Goal: Transaction & Acquisition: Download file/media

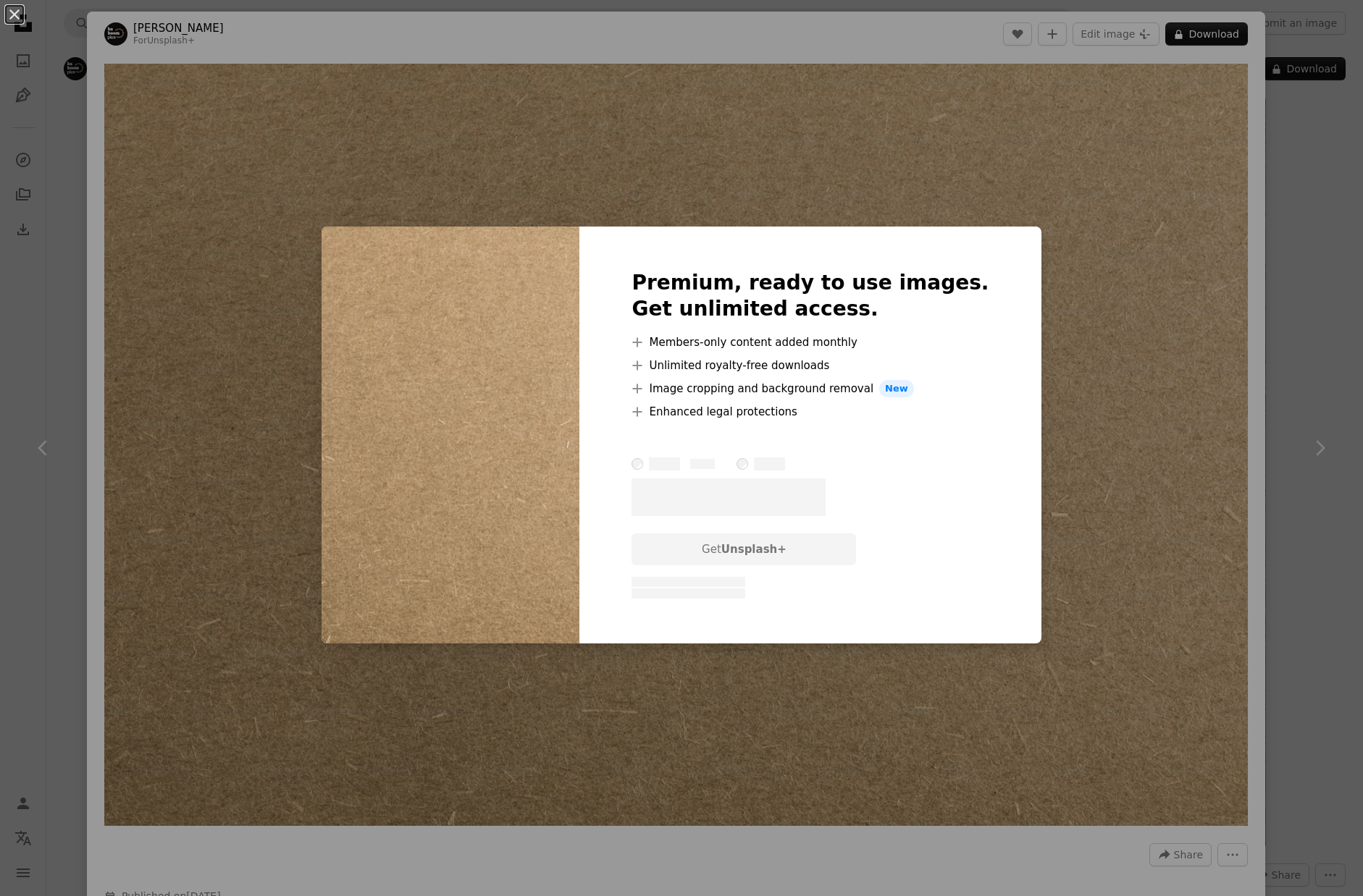
scroll to position [1243, 0]
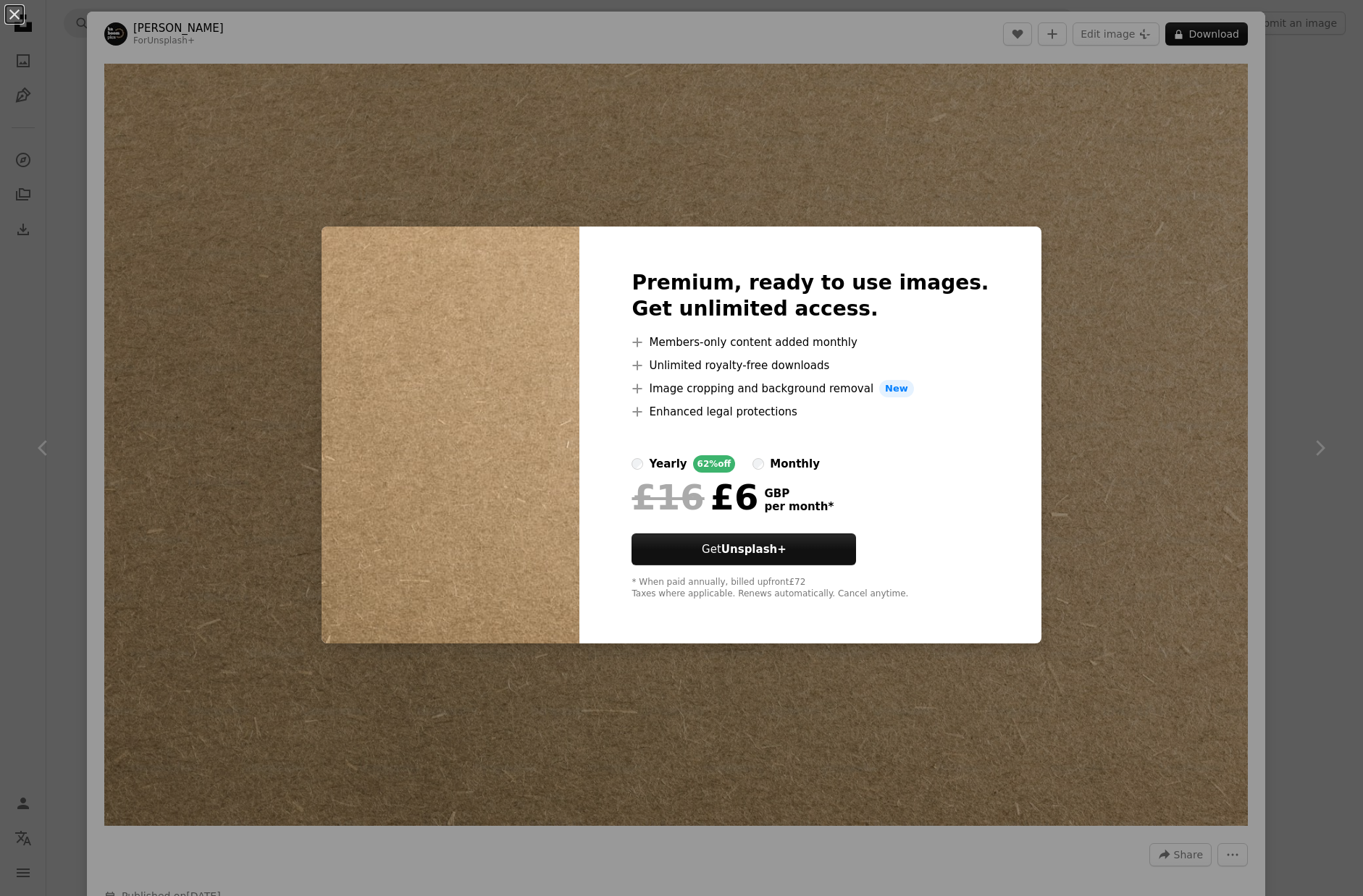
click at [1264, 338] on div "An X shape Premium, ready to use images. Get unlimited access. A plus sign Memb…" at bounding box center [681, 448] width 1363 height 896
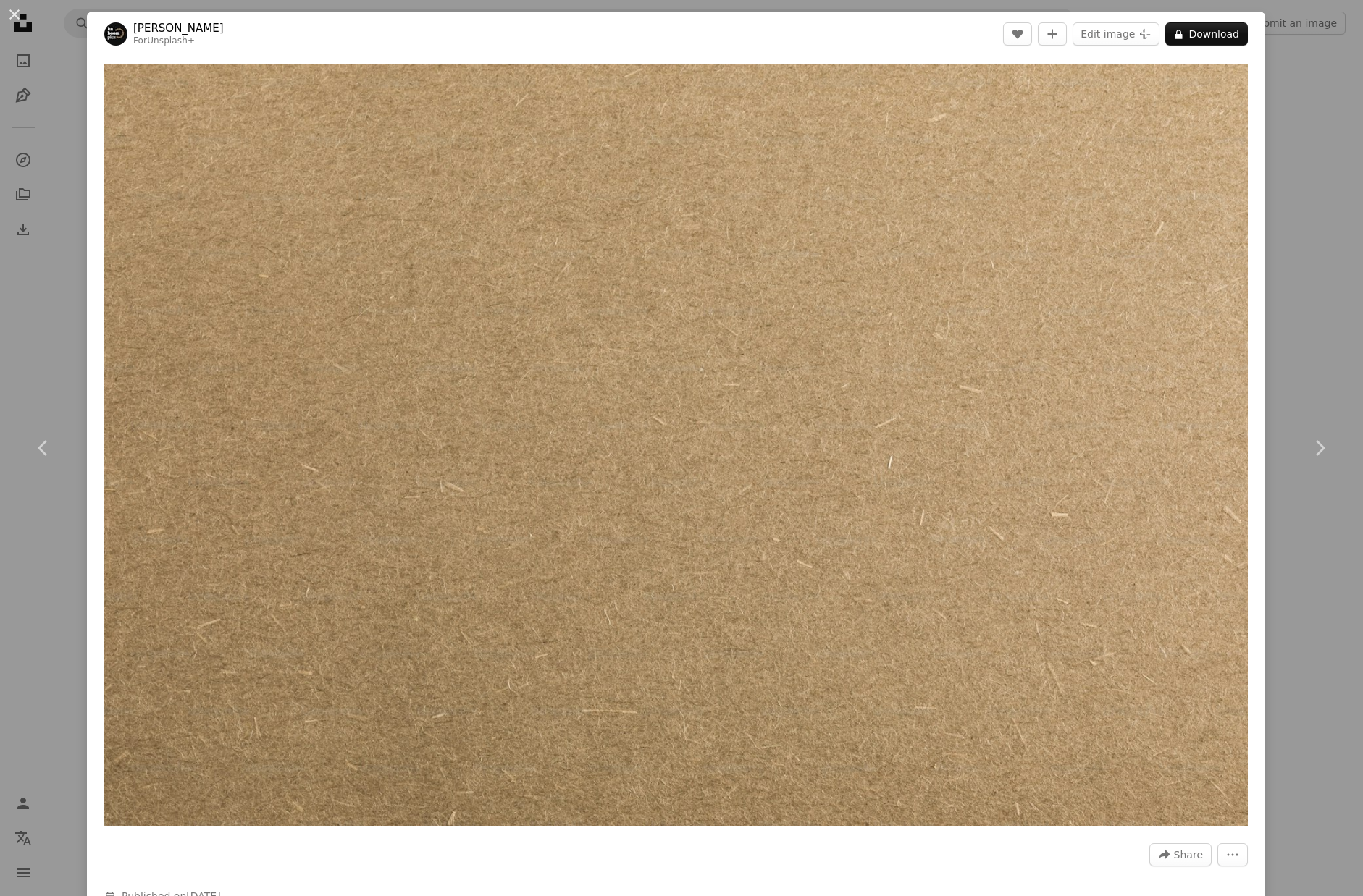
click at [1307, 62] on div "An X shape Chevron left Chevron right [PERSON_NAME] For Unsplash+ A heart A plu…" at bounding box center [681, 448] width 1363 height 896
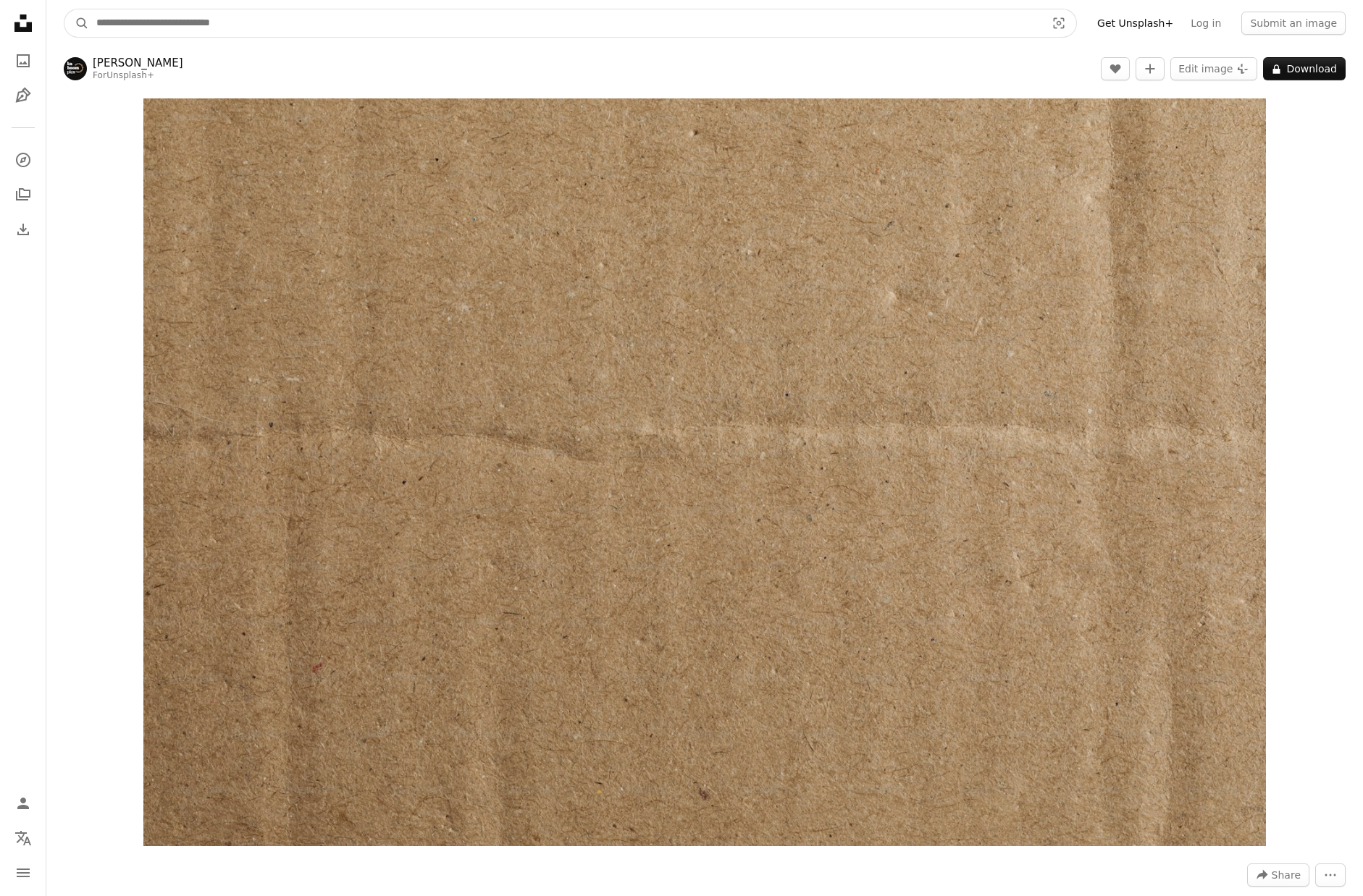
click at [175, 20] on input "Find visuals sitewide" at bounding box center [565, 23] width 952 height 27
type input "*********"
click at [64, 9] on button "A magnifying glass" at bounding box center [76, 23] width 24 height 27
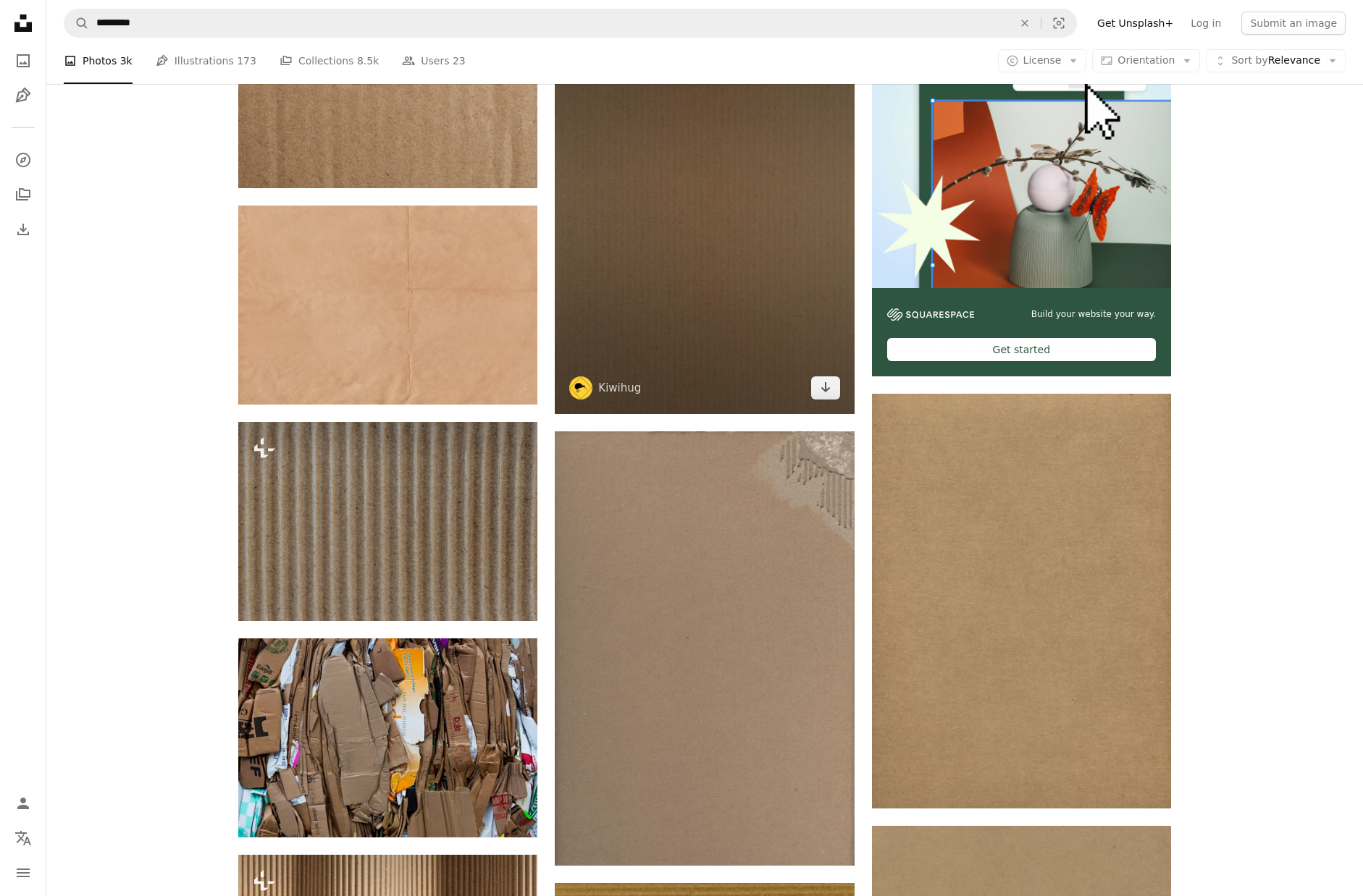
scroll to position [395, 0]
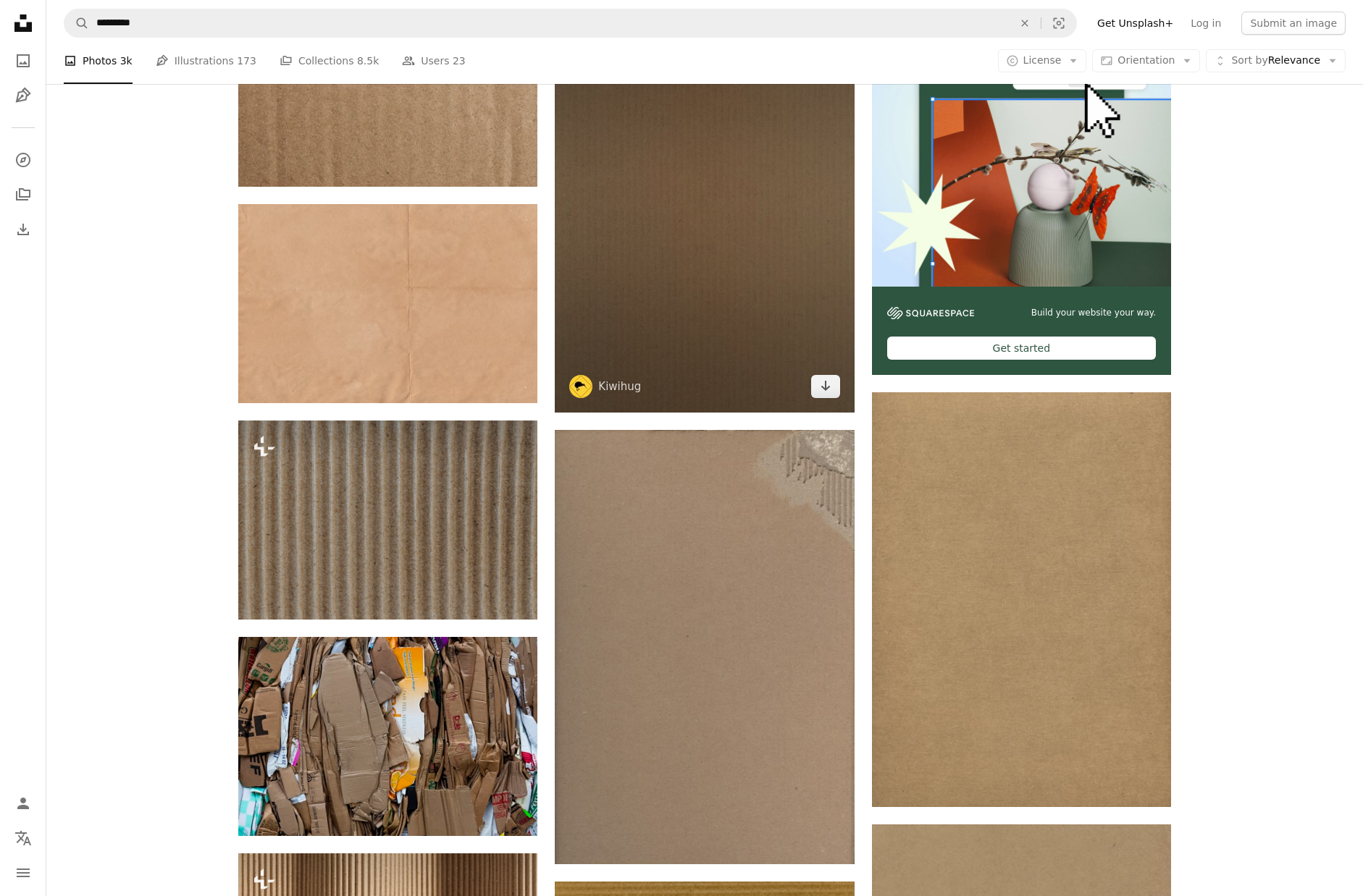
click at [725, 240] on img at bounding box center [704, 200] width 299 height 426
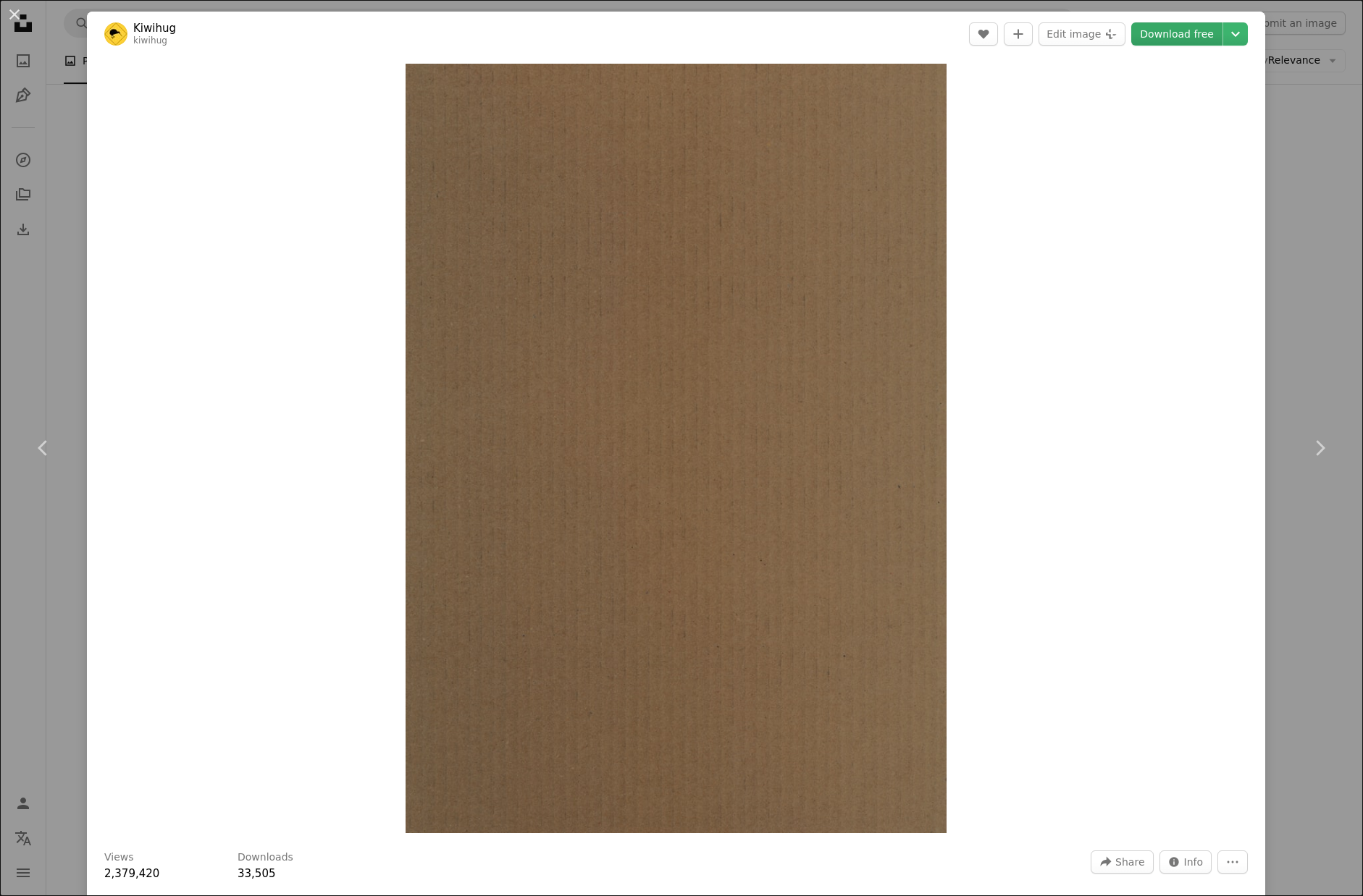
click at [1183, 35] on link "Download free" at bounding box center [1176, 34] width 91 height 23
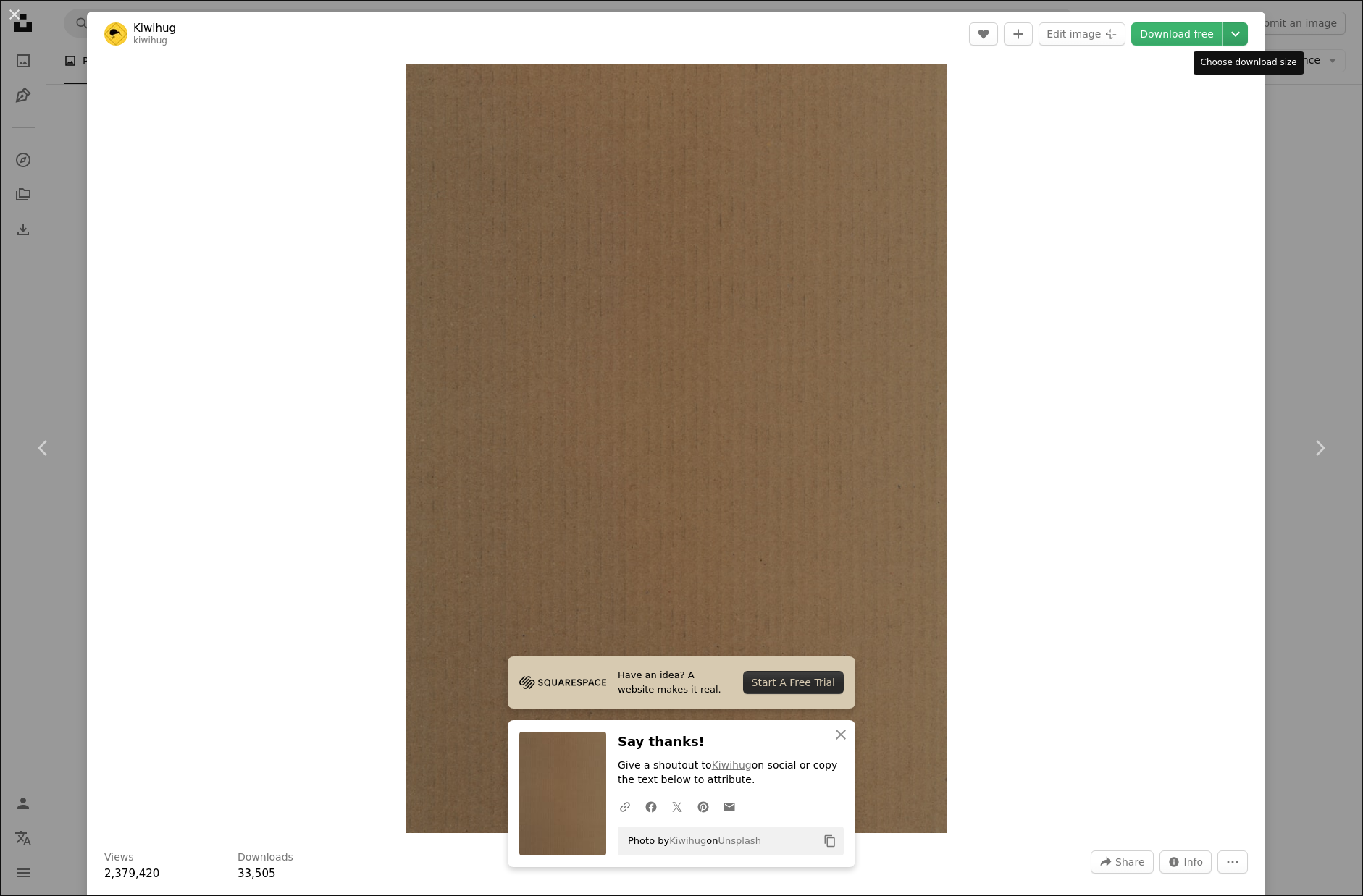
click at [1247, 30] on icon "Chevron down" at bounding box center [1235, 34] width 23 height 18
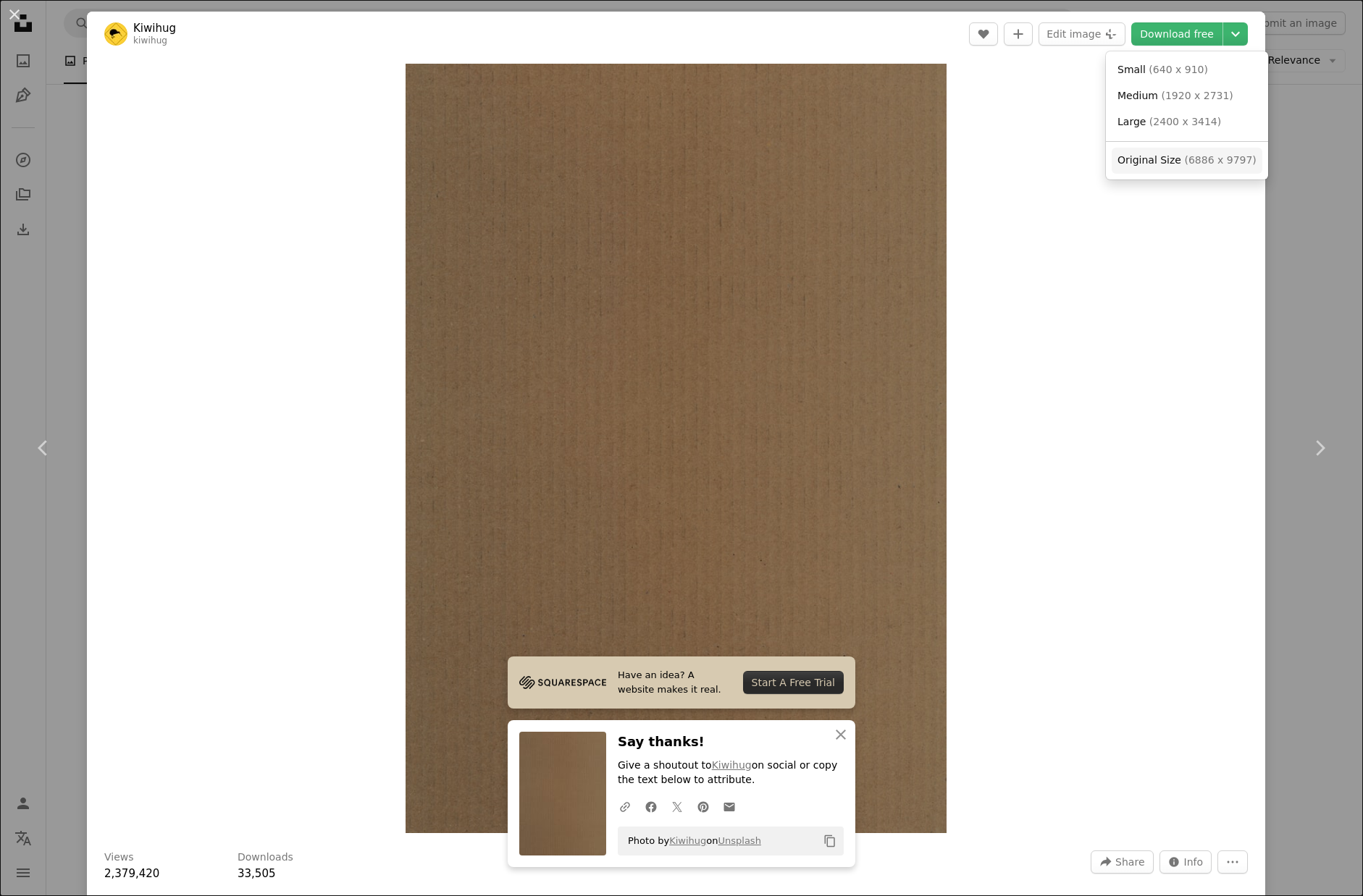
click at [1184, 161] on span "( 6886 x 9797 )" at bounding box center [1219, 160] width 72 height 11
click at [1309, 161] on div "An X shape Chevron left Chevron right Have an idea? A website makes it real. St…" at bounding box center [681, 448] width 1363 height 896
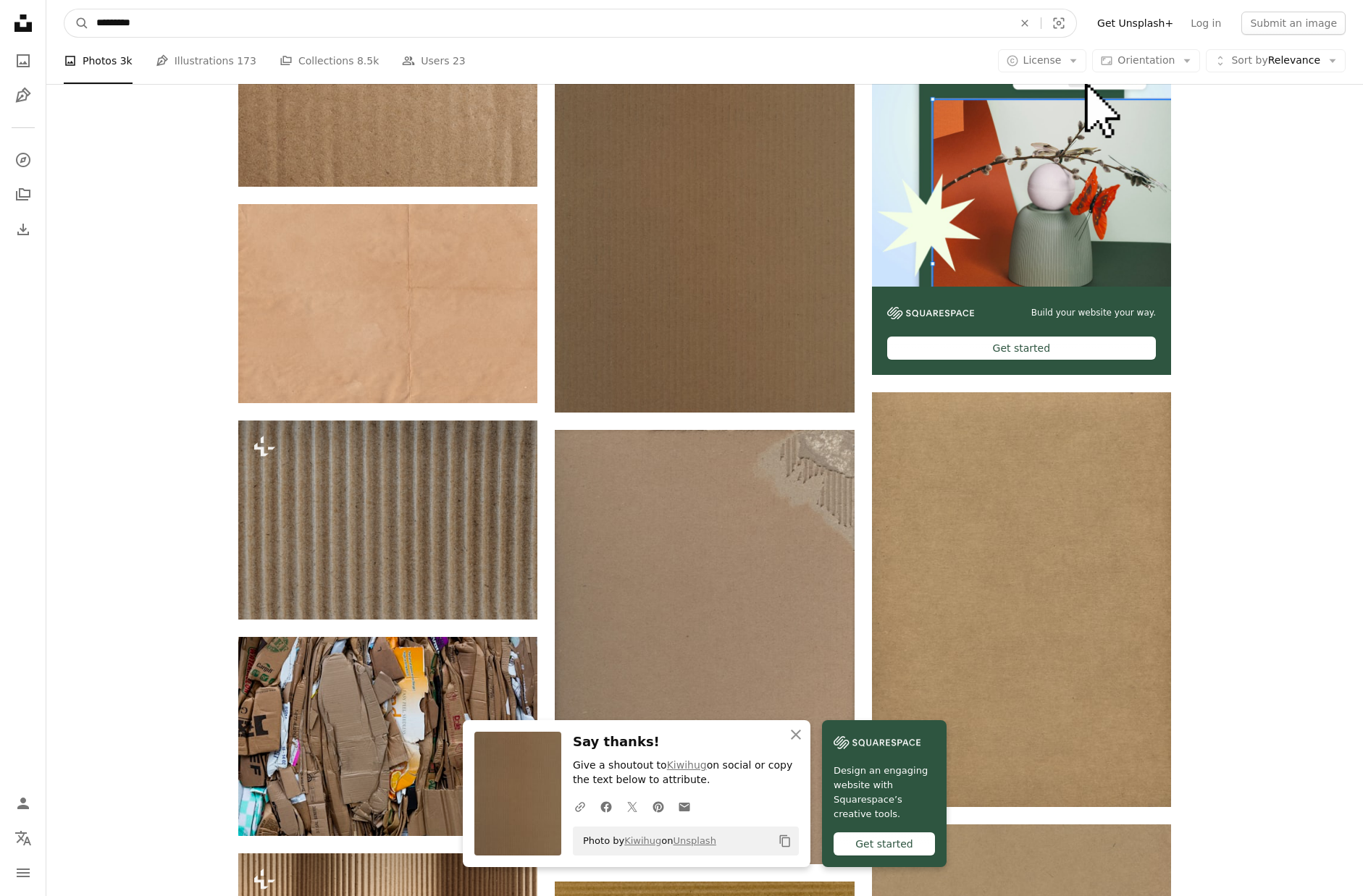
click at [124, 27] on input "*********" at bounding box center [549, 23] width 919 height 27
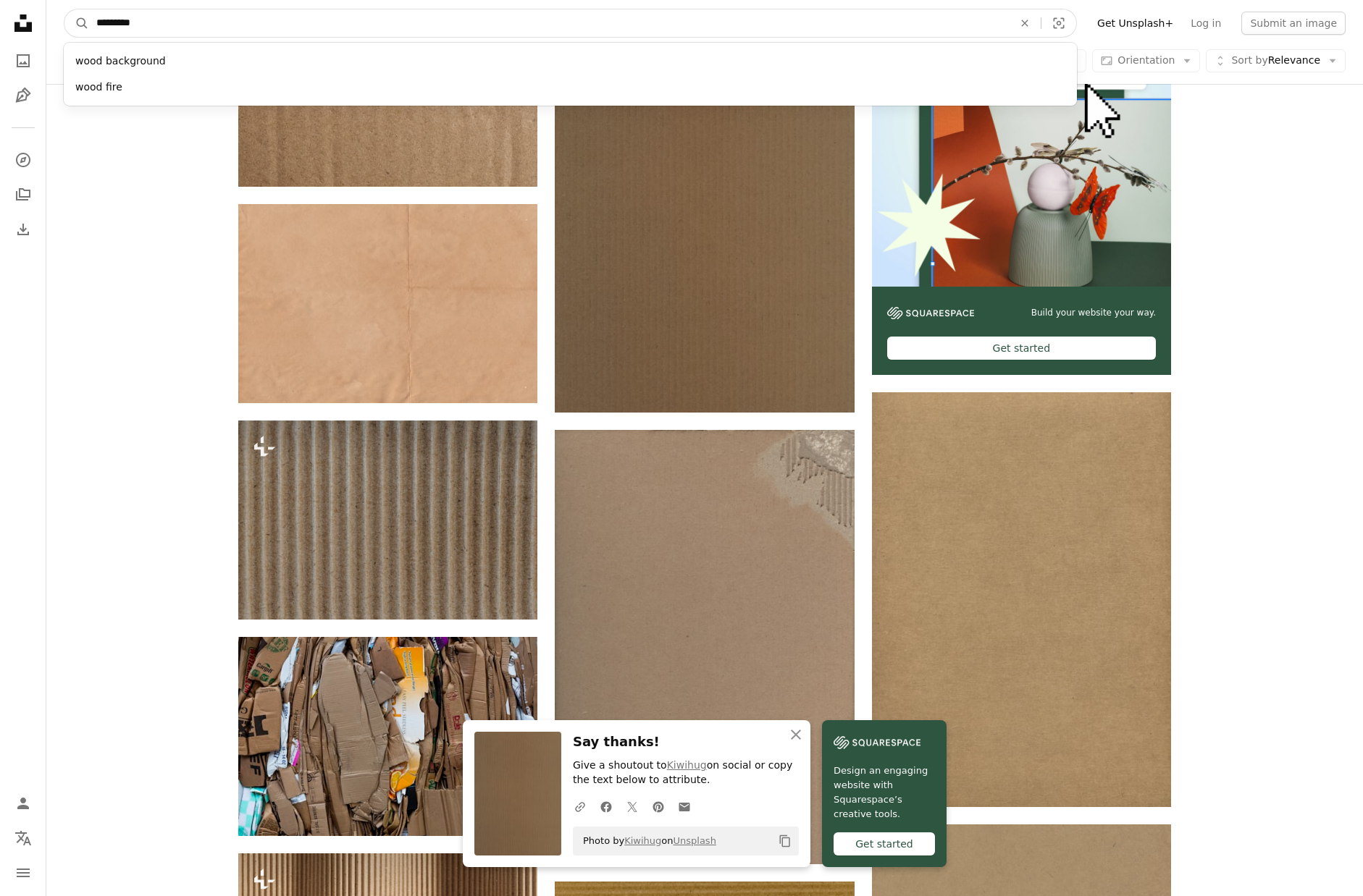
type input "**********"
click button "A magnifying glass" at bounding box center [76, 23] width 24 height 27
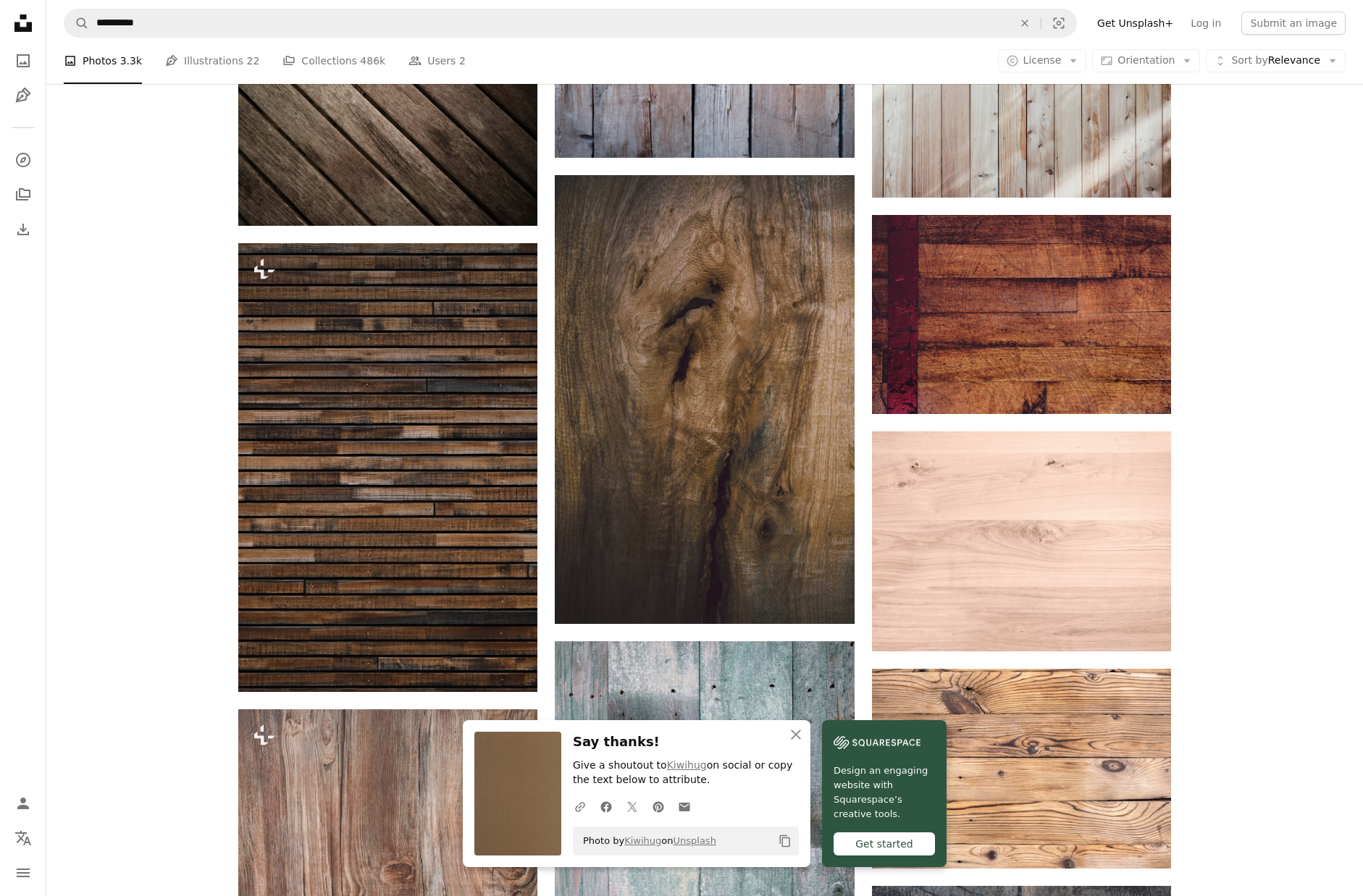
scroll to position [1210, 0]
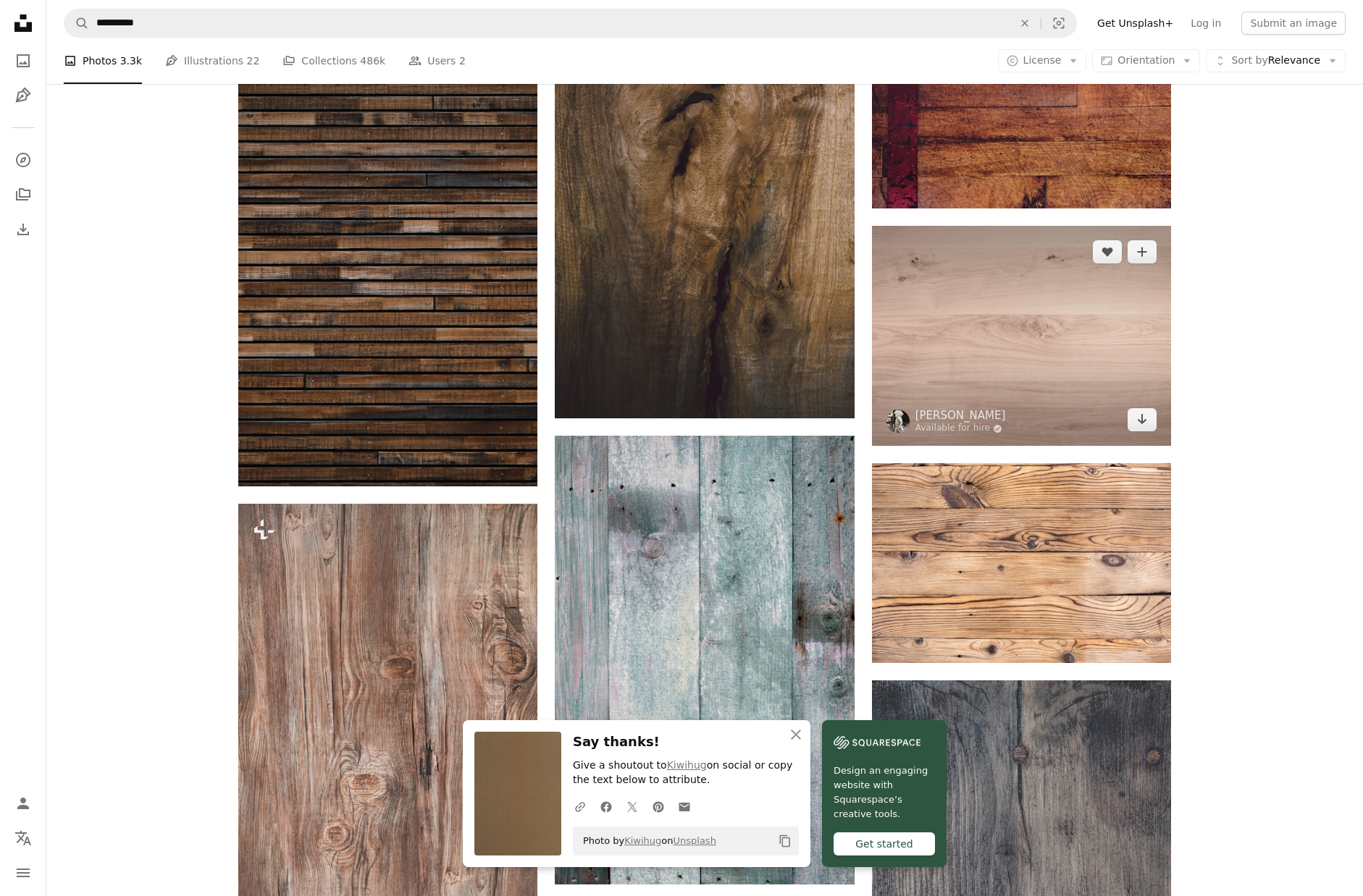
click at [990, 369] on img at bounding box center [1022, 336] width 299 height 220
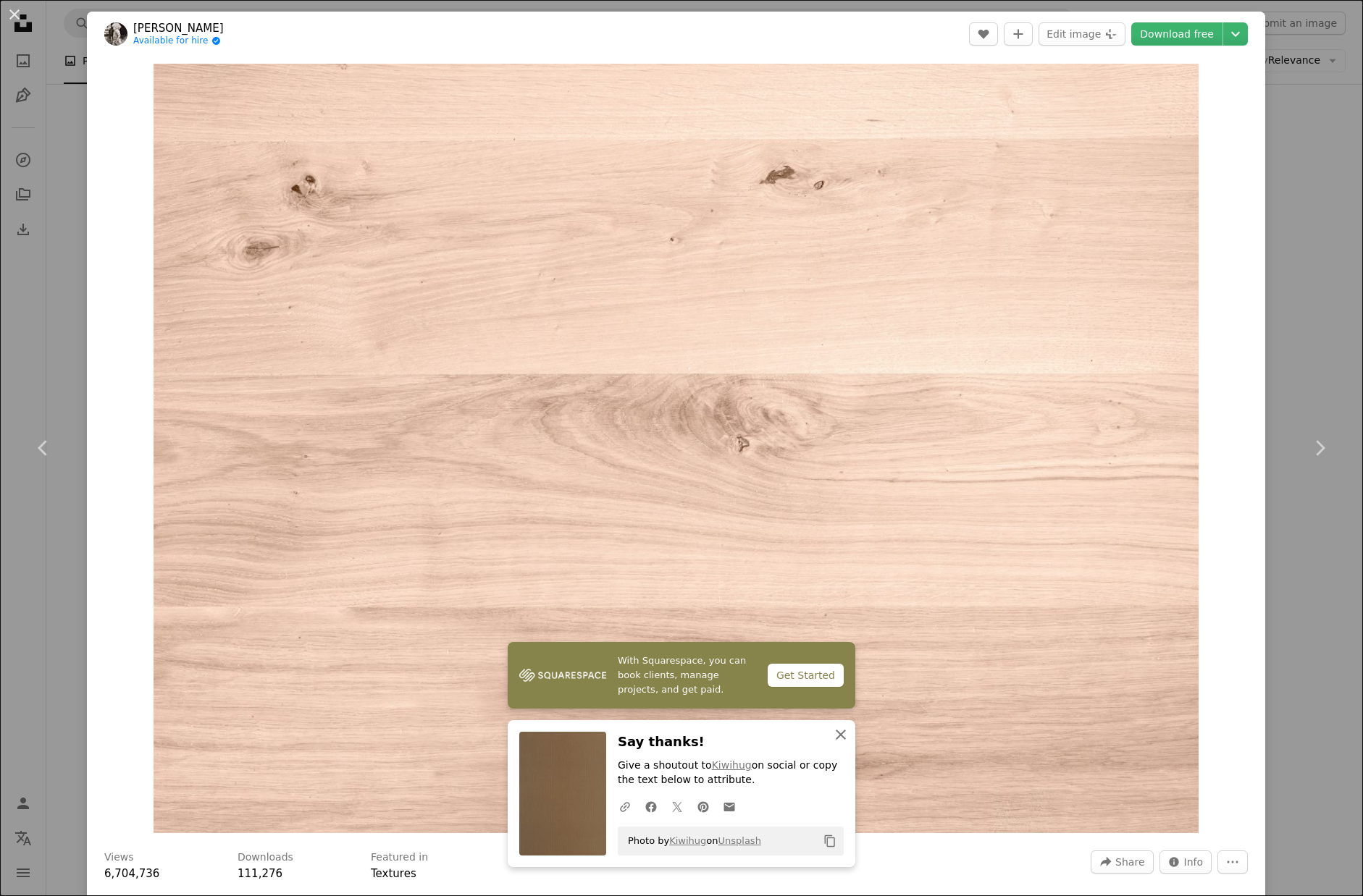
click at [841, 729] on icon "An X shape" at bounding box center [840, 734] width 18 height 18
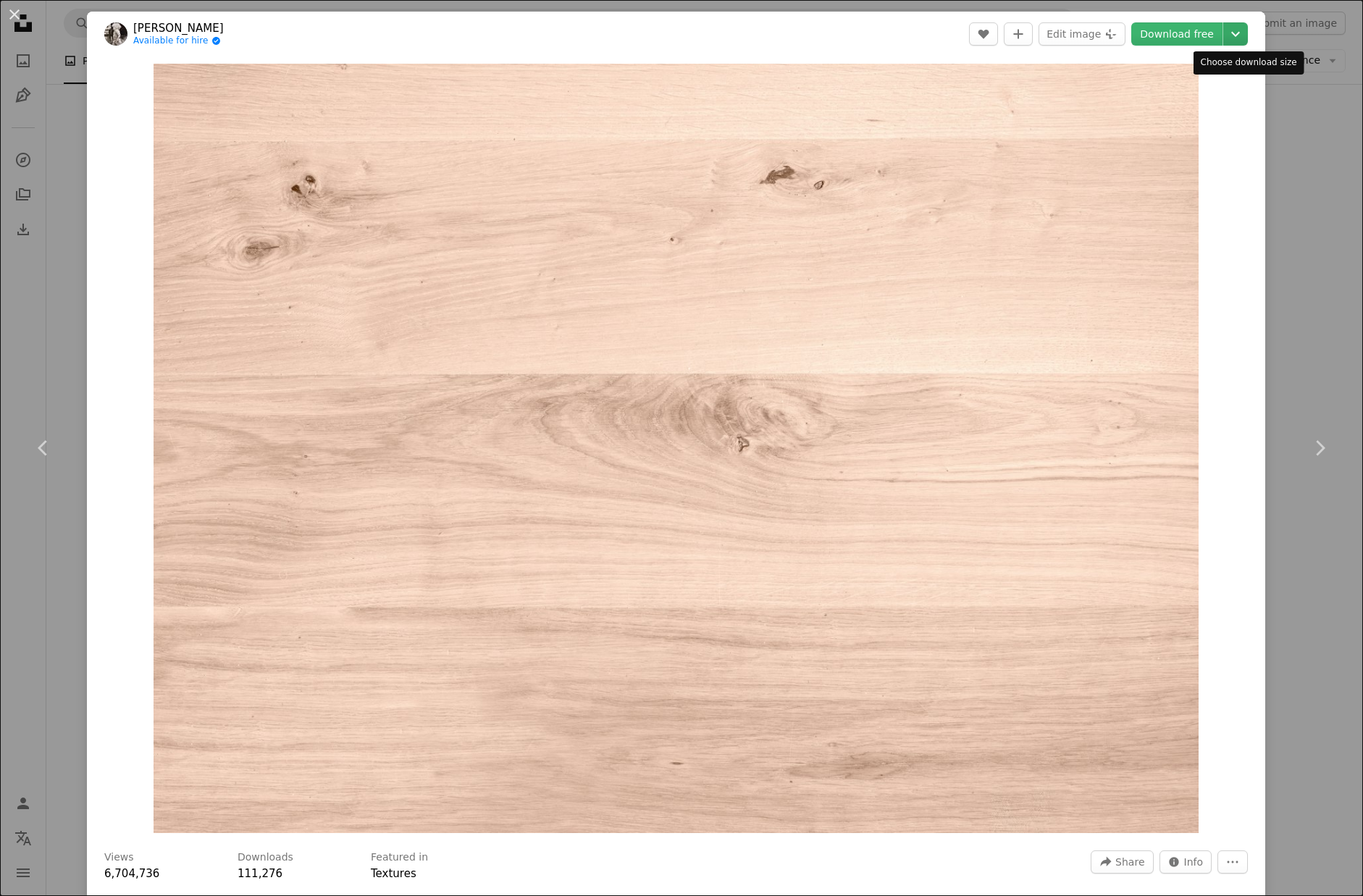
click at [1247, 34] on icon "Chevron down" at bounding box center [1235, 34] width 23 height 18
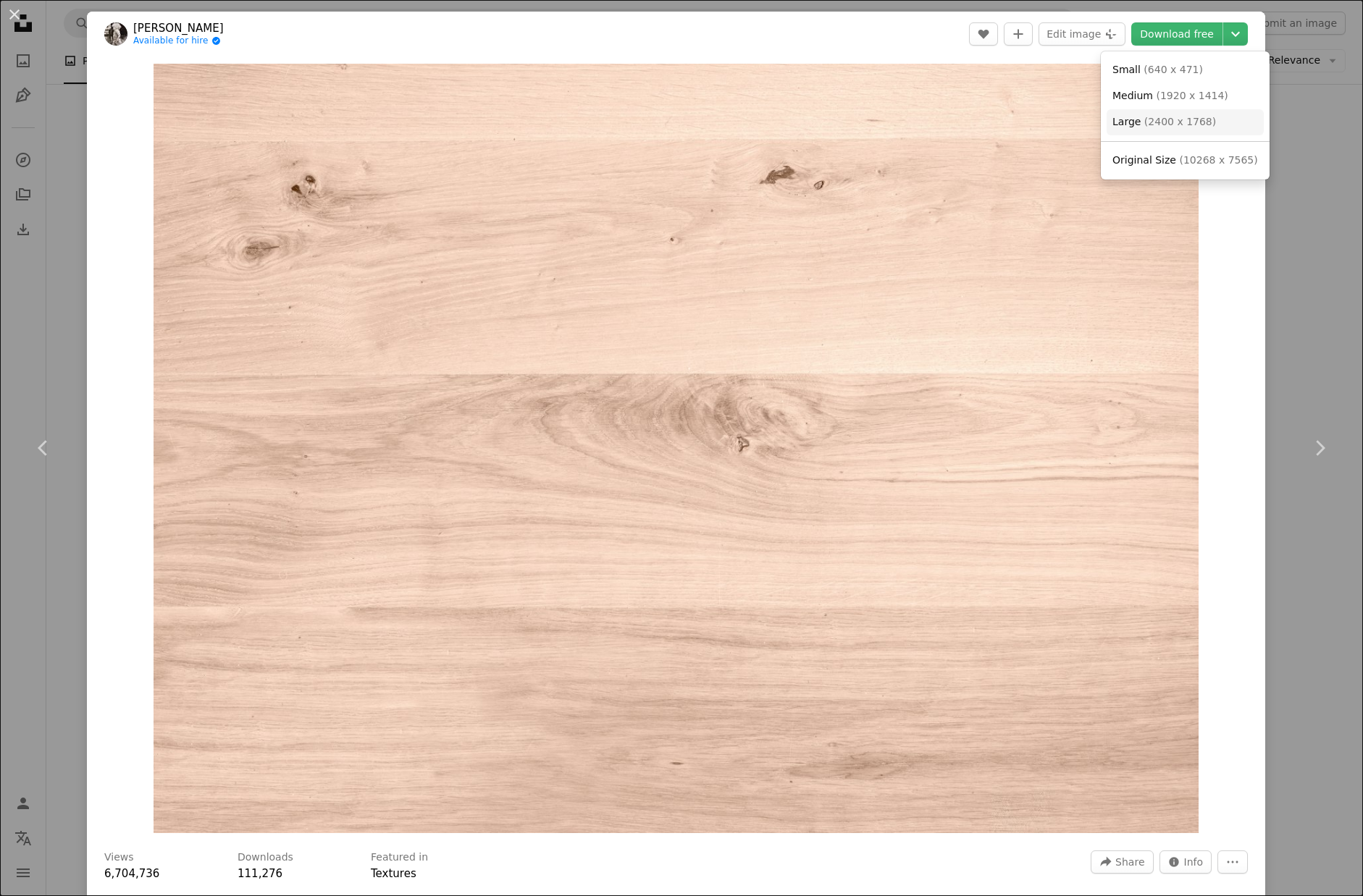
click at [1181, 123] on span "( 2400 x 1768 )" at bounding box center [1180, 121] width 72 height 11
